Goal: Find specific page/section: Find specific page/section

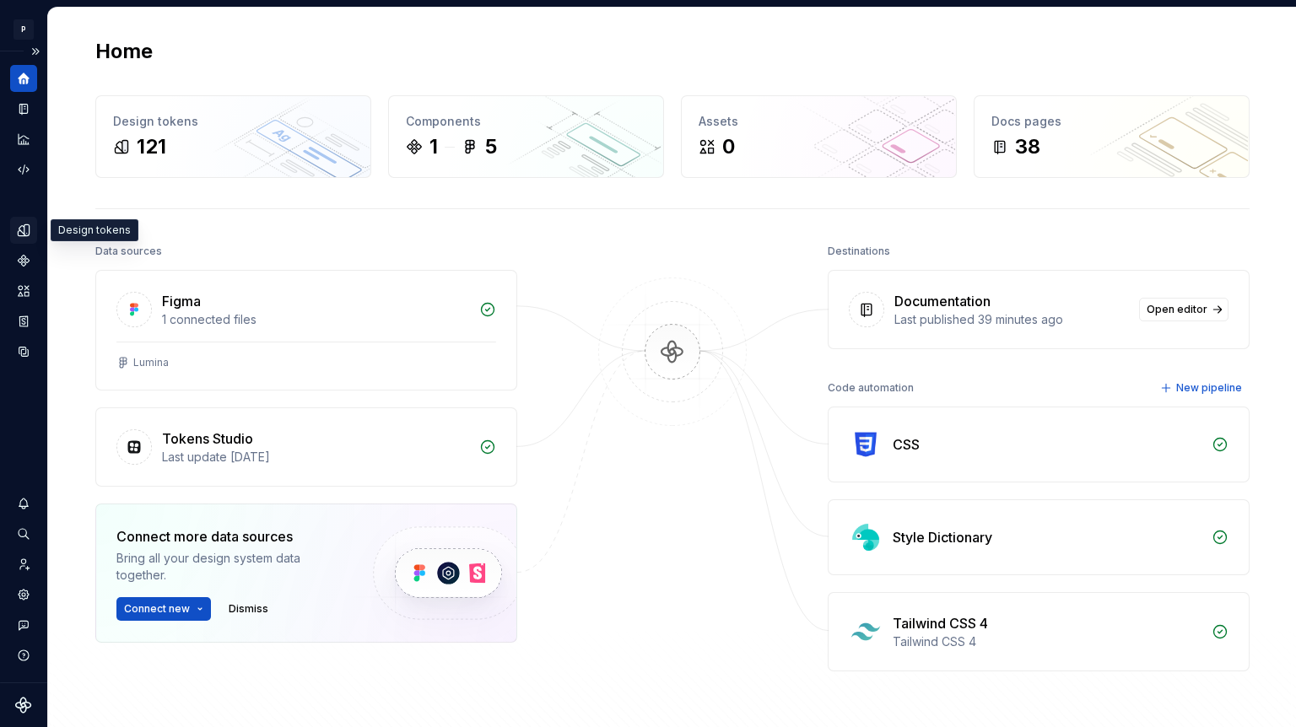
click at [24, 227] on icon "Design tokens" at bounding box center [23, 229] width 11 height 11
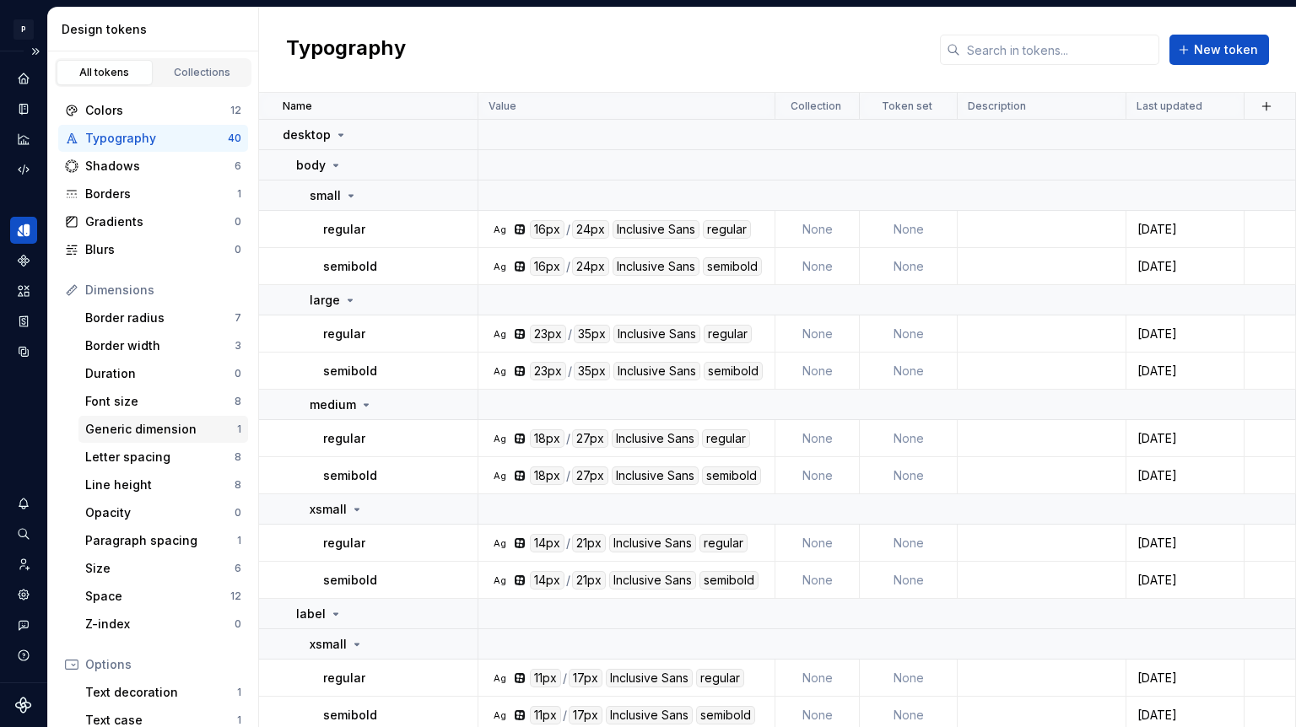
scroll to position [196, 0]
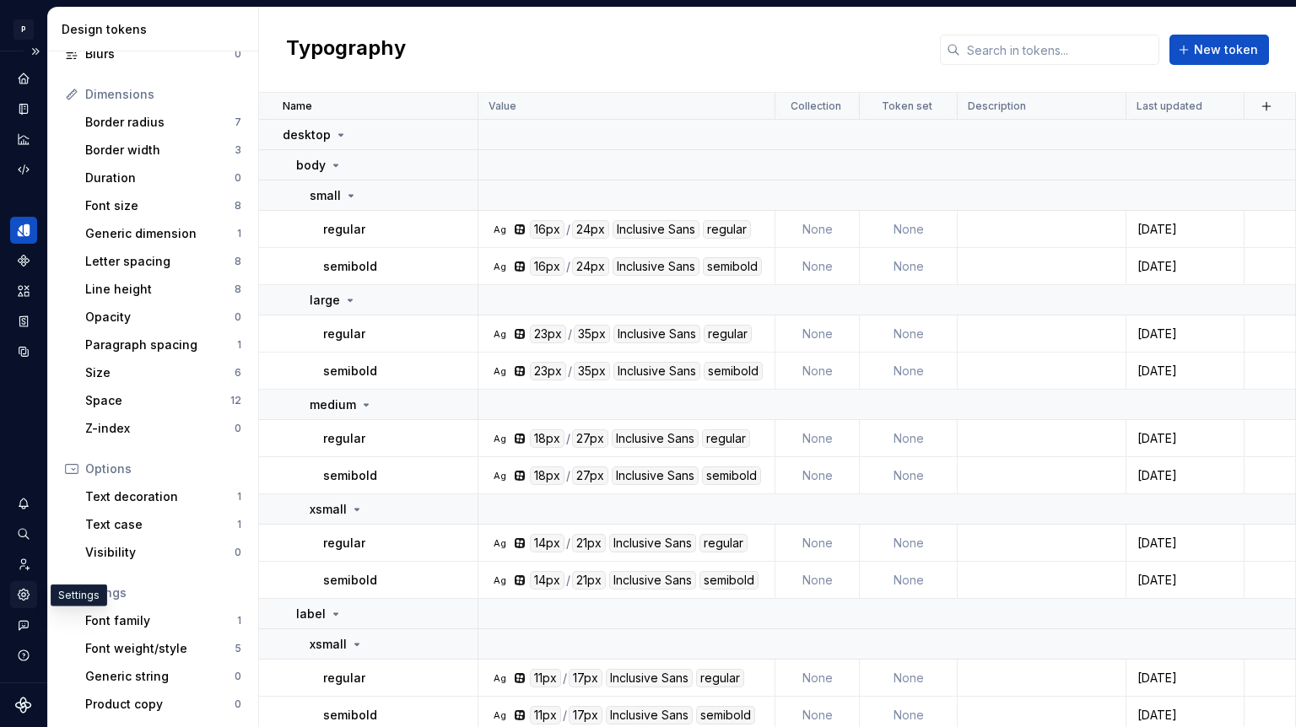
click at [24, 595] on icon "Settings" at bounding box center [23, 594] width 15 height 15
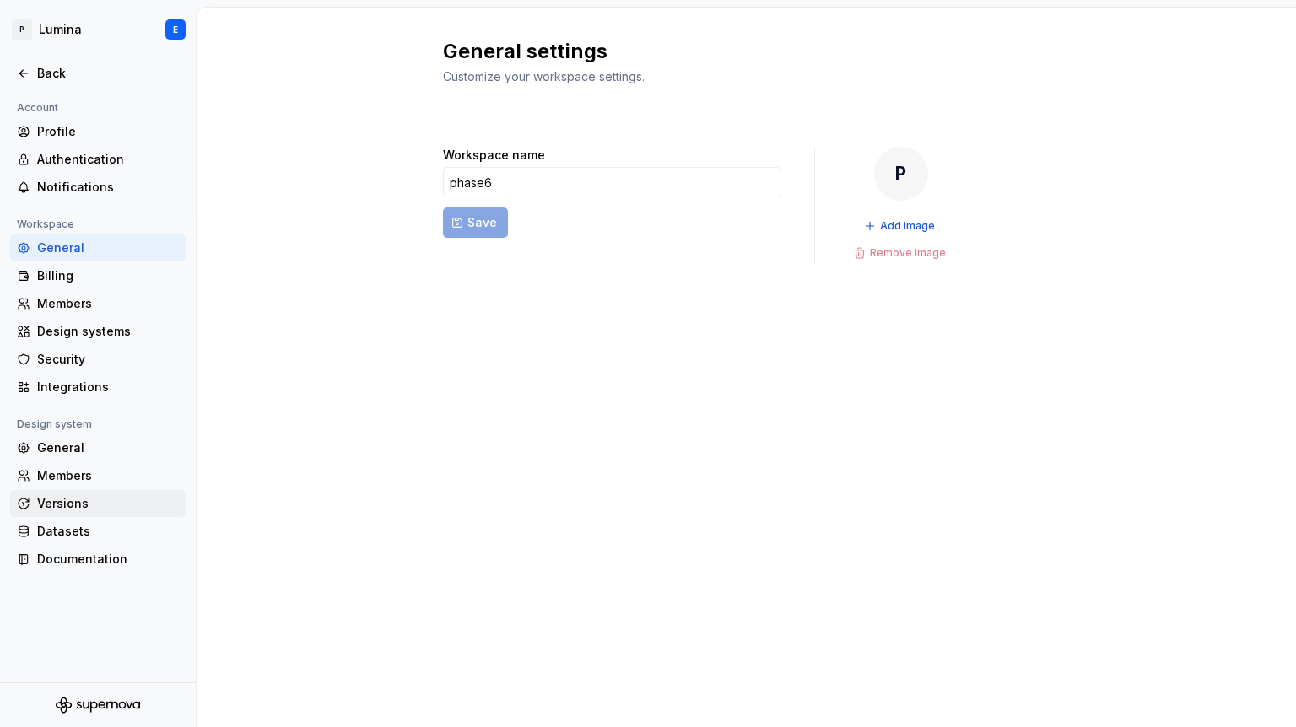
click at [53, 503] on div "Versions" at bounding box center [108, 503] width 142 height 17
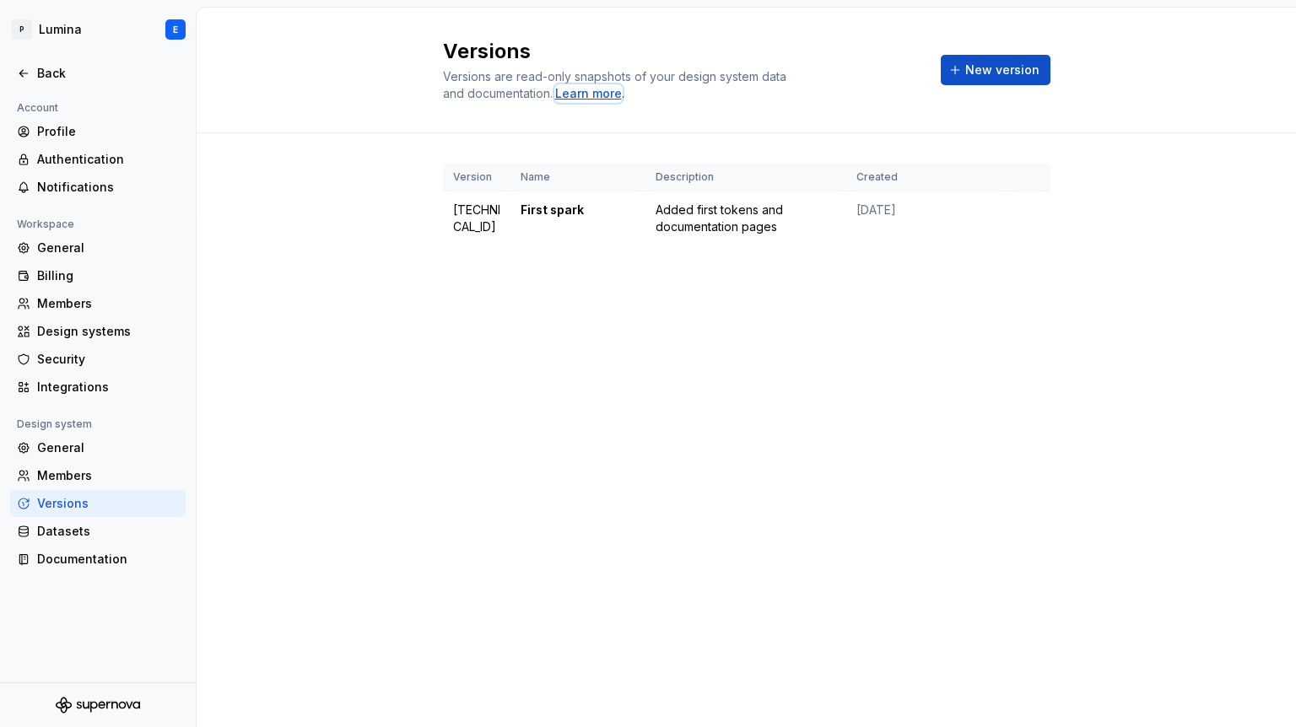
click at [590, 94] on div "Learn more" at bounding box center [588, 93] width 67 height 17
click at [337, 221] on div "Version Name Description Created [TECHNICAL_ID] First spark Added first tokens …" at bounding box center [746, 221] width 1099 height 176
